Goal: Information Seeking & Learning: Check status

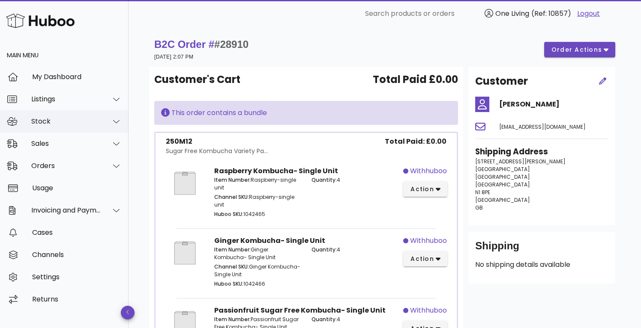
click at [101, 111] on div at bounding box center [111, 121] width 21 height 21
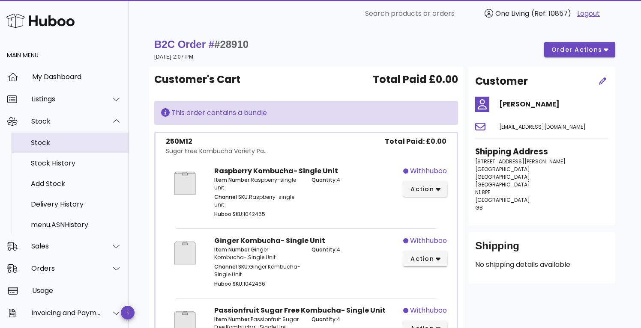
click at [70, 140] on div "Stock" at bounding box center [76, 143] width 91 height 8
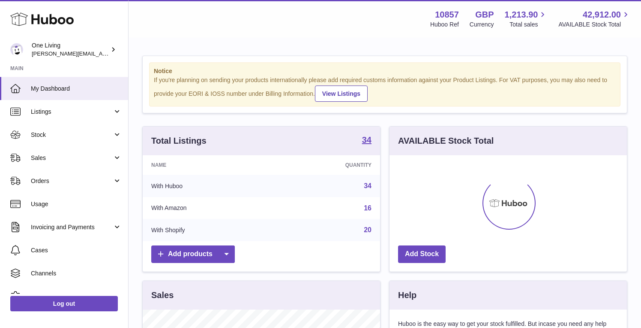
scroll to position [134, 237]
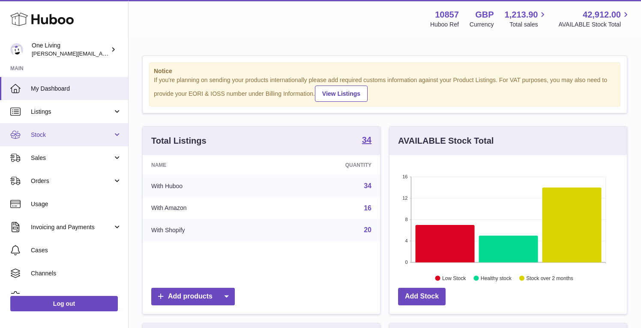
click at [77, 140] on link "Stock" at bounding box center [64, 134] width 128 height 23
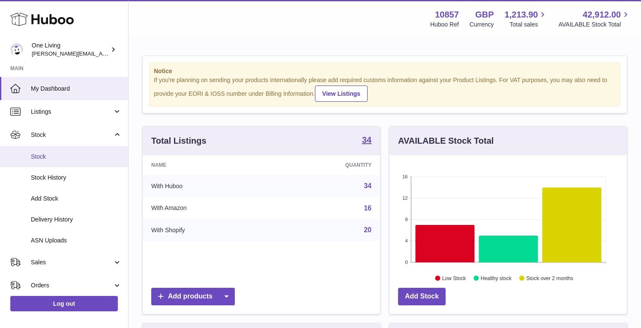
click at [70, 159] on span "Stock" at bounding box center [76, 157] width 91 height 8
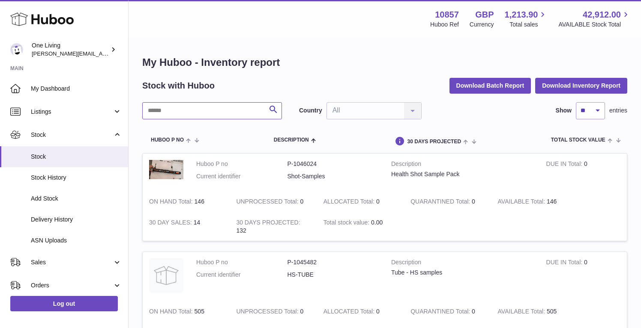
click at [170, 110] on input "text" at bounding box center [212, 110] width 140 height 17
click at [169, 112] on input "text" at bounding box center [212, 110] width 140 height 17
click at [179, 109] on input "text" at bounding box center [212, 110] width 140 height 17
paste input "********"
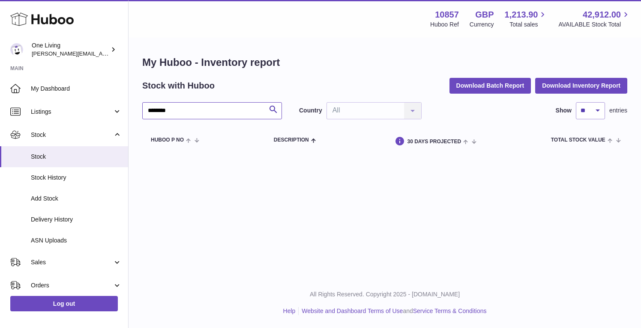
drag, startPoint x: 155, startPoint y: 109, endPoint x: 129, endPoint y: 107, distance: 26.2
click at [129, 107] on div "My Huboo - Inventory report Stock with Huboo Download Batch Report Download Inv…" at bounding box center [384, 105] width 512 height 132
type input "******"
